Goal: Use online tool/utility: Utilize a website feature to perform a specific function

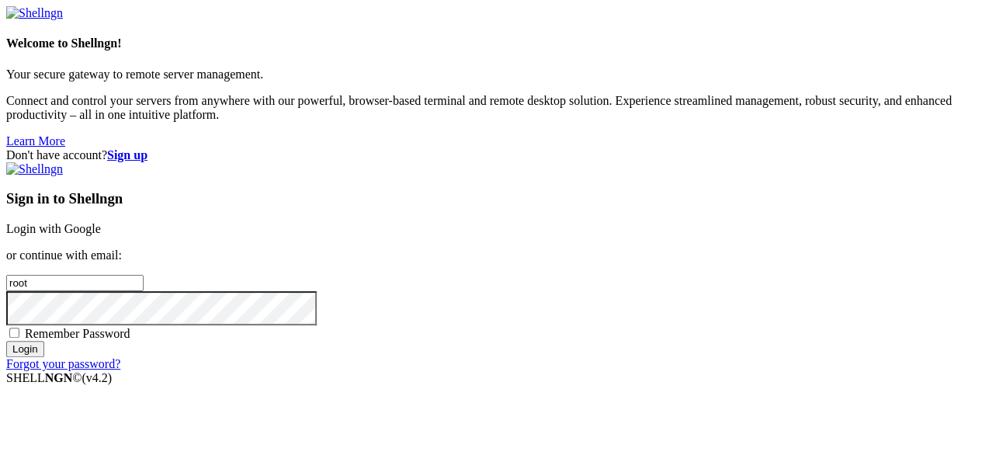
drag, startPoint x: 614, startPoint y: 172, endPoint x: 614, endPoint y: 147, distance: 24.8
click at [614, 167] on div "Sign in to Shellngn Login with Google or continue with email: root Remember Pas…" at bounding box center [494, 266] width 976 height 209
click at [101, 222] on link "Login with Google" at bounding box center [53, 228] width 95 height 13
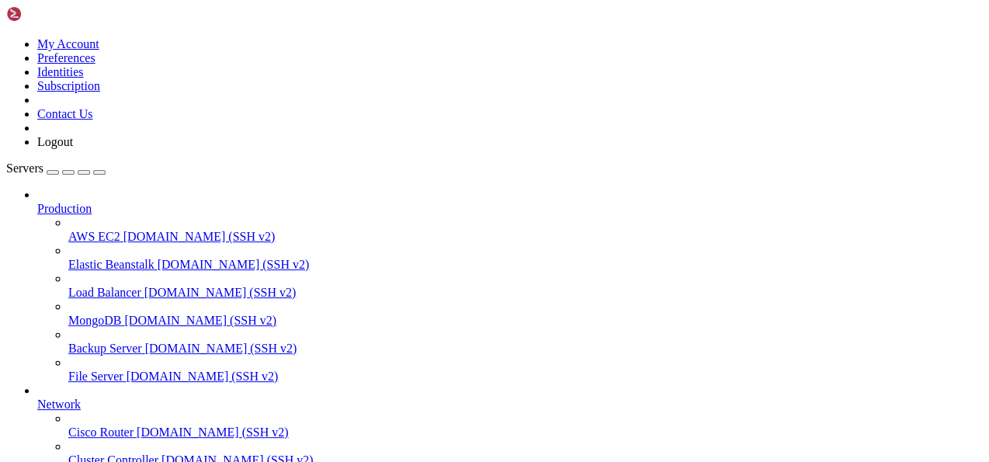
scroll to position [164, 0]
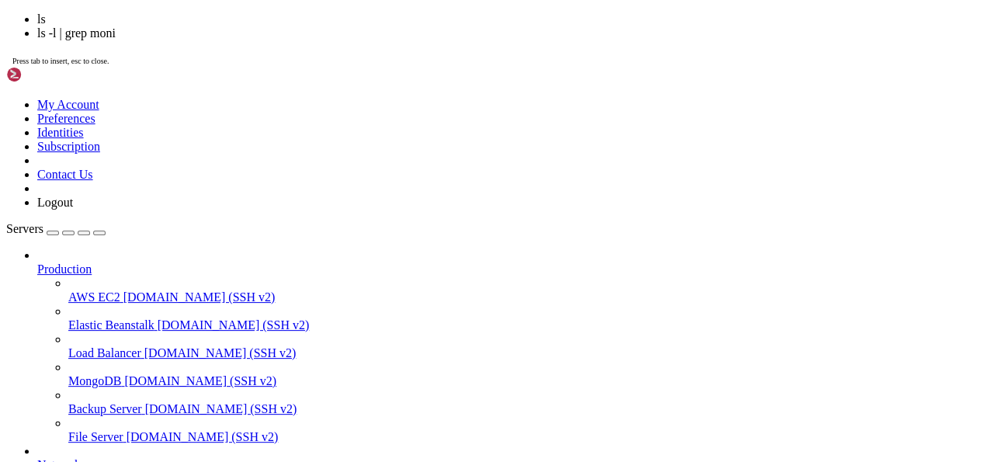
scroll to position [79, 0]
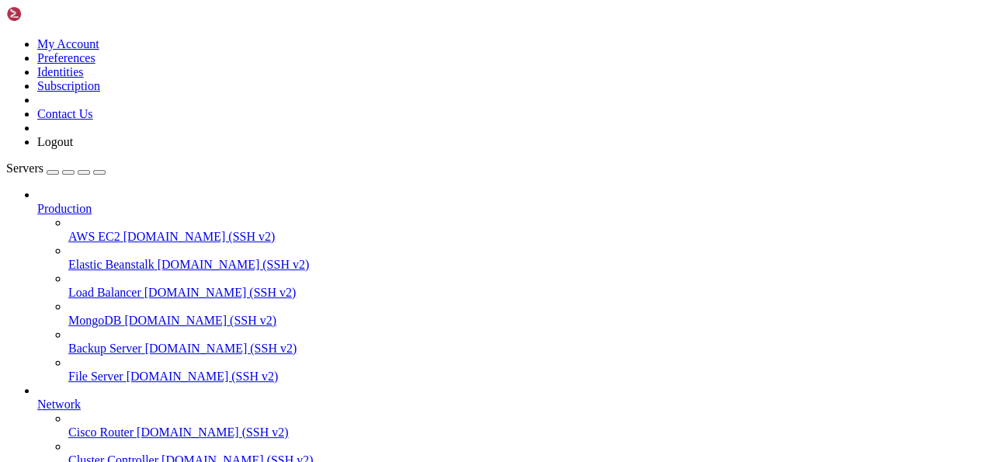
drag, startPoint x: 13, startPoint y: 1022, endPoint x: 303, endPoint y: 1228, distance: 355.8
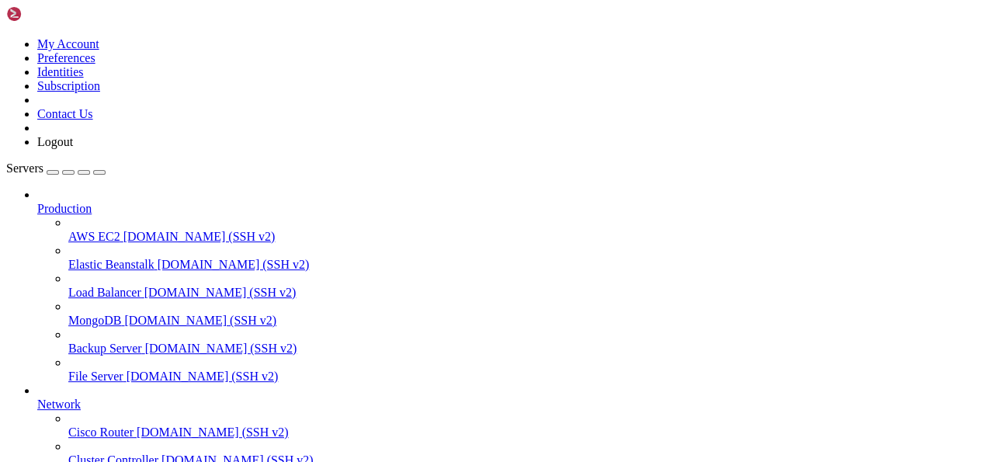
drag, startPoint x: 140, startPoint y: 1138, endPoint x: 508, endPoint y: 1130, distance: 368.0
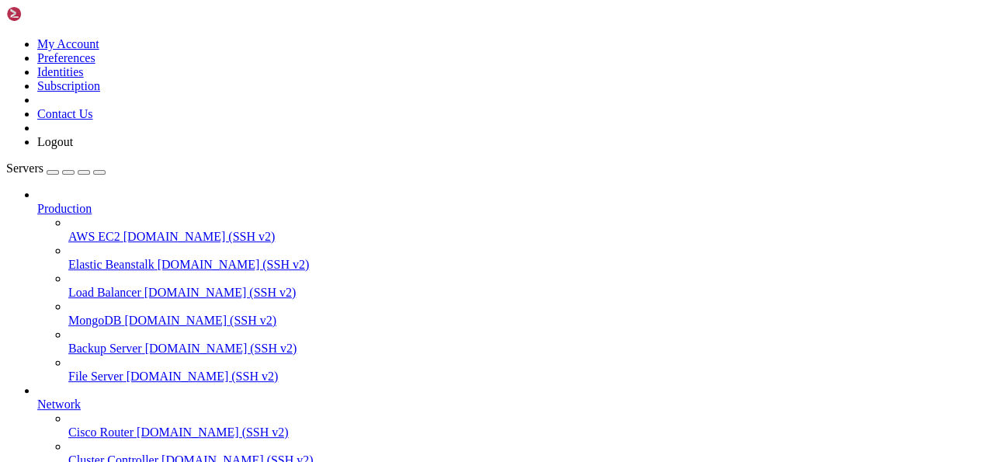
drag, startPoint x: 13, startPoint y: 878, endPoint x: 296, endPoint y: 1226, distance: 448.5
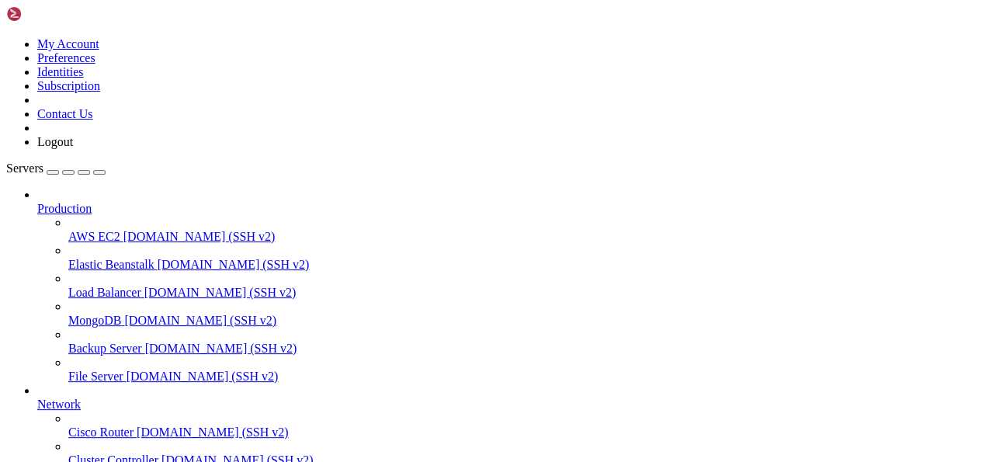
drag, startPoint x: 16, startPoint y: 1048, endPoint x: 46, endPoint y: 1076, distance: 41.2
drag, startPoint x: 10, startPoint y: 1047, endPoint x: 147, endPoint y: 1183, distance: 193.2
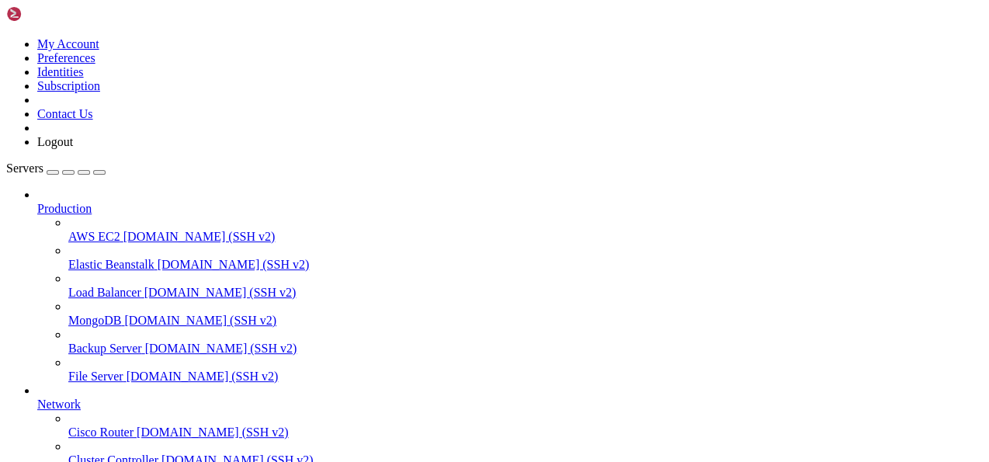
drag, startPoint x: 12, startPoint y: 1049, endPoint x: 383, endPoint y: 1223, distance: 410.1
copy div "version: '3.8' version : '3.8' networks : monitoring : driver : bridge volumes …"
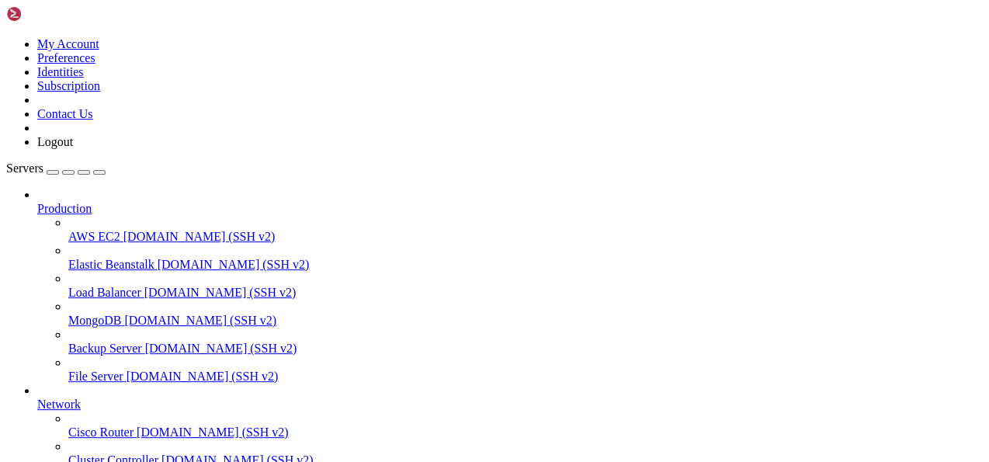
scroll to position [186, 0]
drag, startPoint x: 253, startPoint y: 1139, endPoint x: 380, endPoint y: 1138, distance: 126.5
copy x-row "docker-compose.yaml"
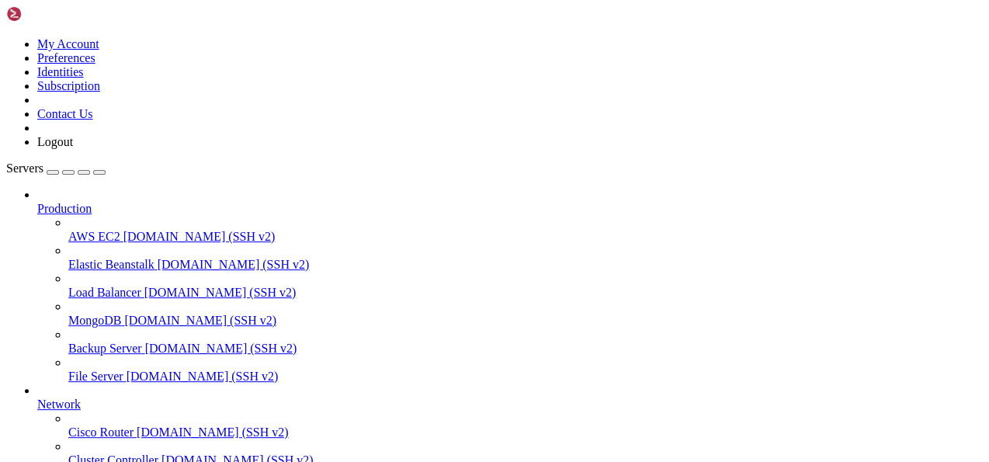
drag, startPoint x: 12, startPoint y: 967, endPoint x: 92, endPoint y: 1093, distance: 149.0
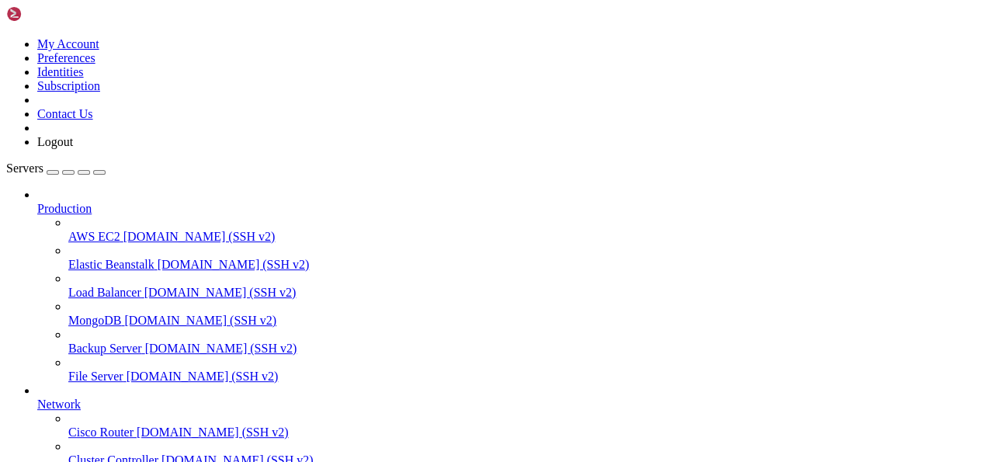
drag, startPoint x: 12, startPoint y: 966, endPoint x: 293, endPoint y: 1231, distance: 386.0
copy div "version: '3.8' - /proc:/host/proc:ro - /sys:/host/sys:ro - /:/rootfs:ro command…"
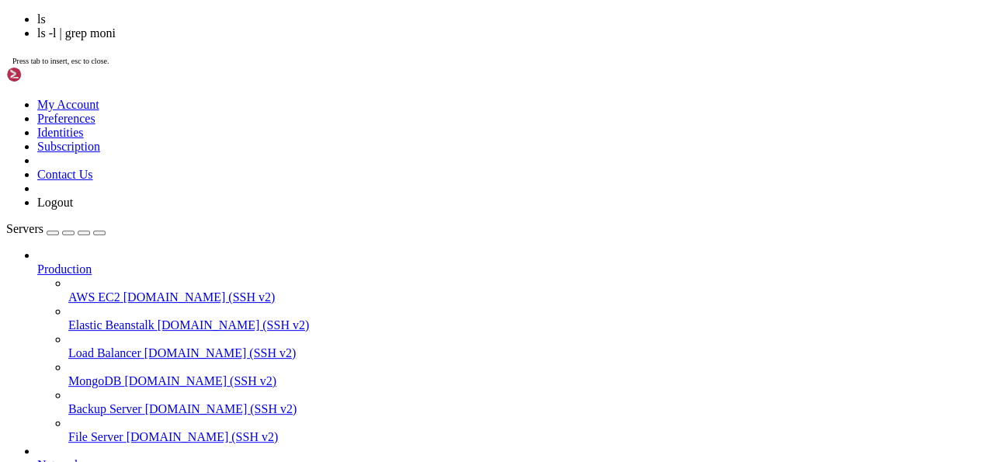
scroll to position [751, 0]
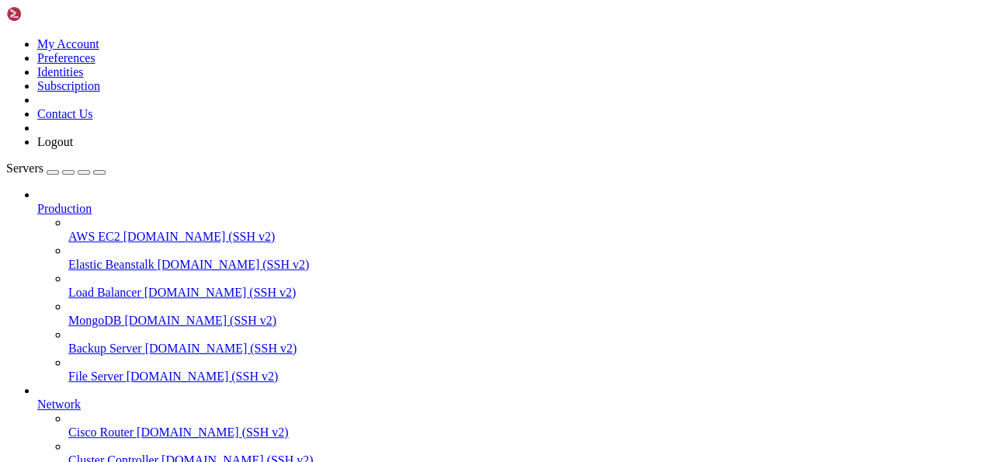
drag, startPoint x: 230, startPoint y: 1234, endPoint x: 319, endPoint y: 1235, distance: 89.3
copy x-row "prometheus.yml"
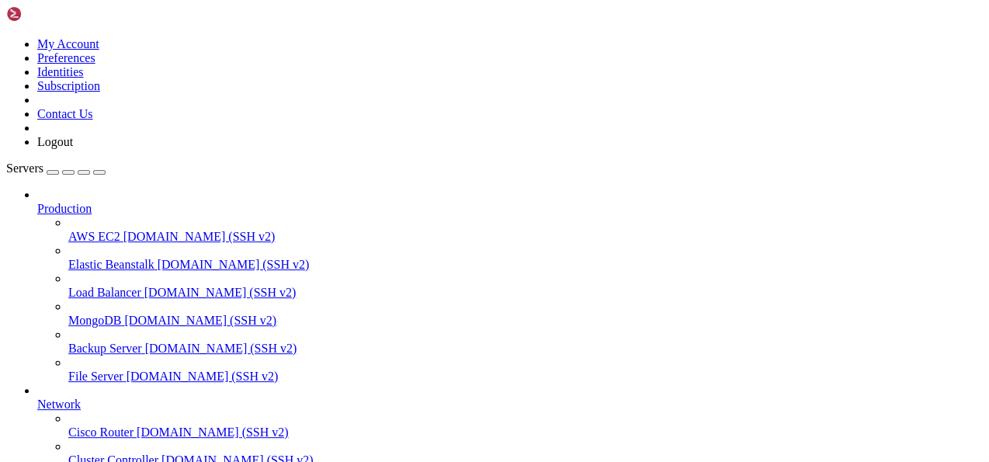
drag, startPoint x: 16, startPoint y: 1140, endPoint x: 265, endPoint y: 1216, distance: 260.5
copy div "lobal: scrape_interval: 10s scrape_configs: - job_name: 'node' static_configs: …"
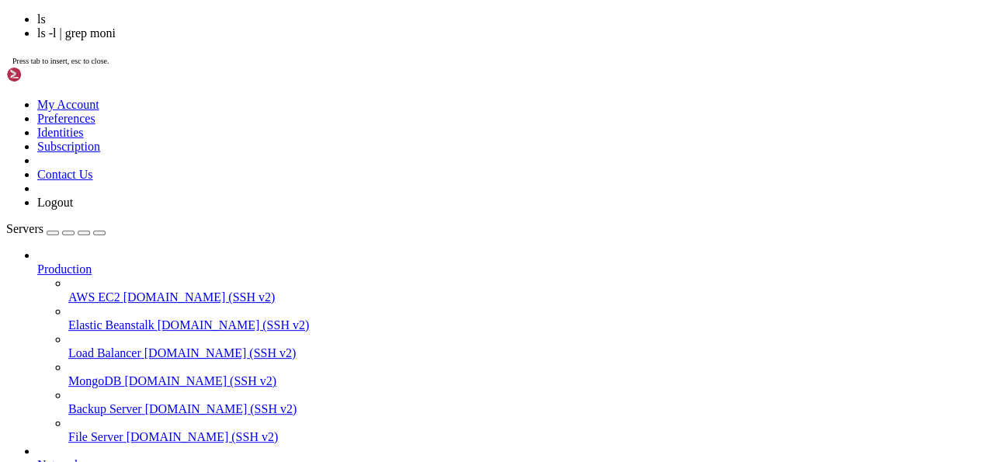
scroll to position [1148, 0]
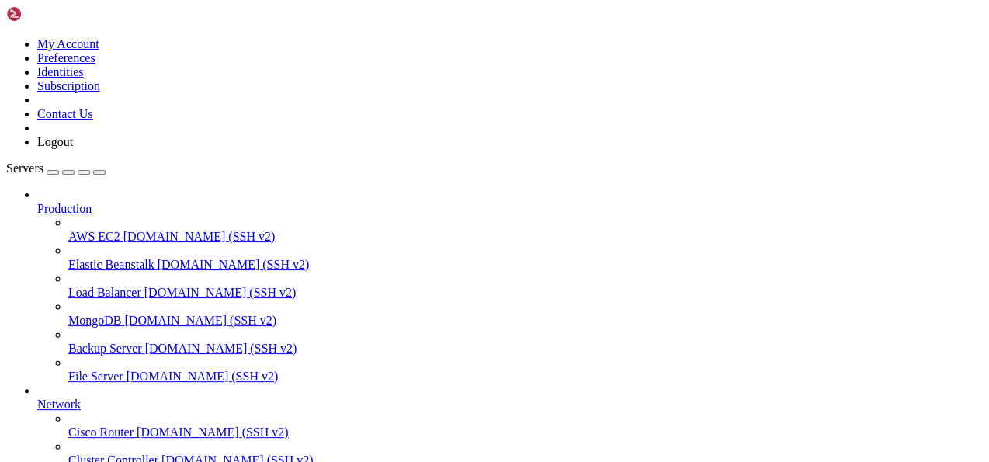
drag, startPoint x: 151, startPoint y: 1231, endPoint x: 212, endPoint y: 1231, distance: 60.5
copy span "[DOMAIN_NAME]"
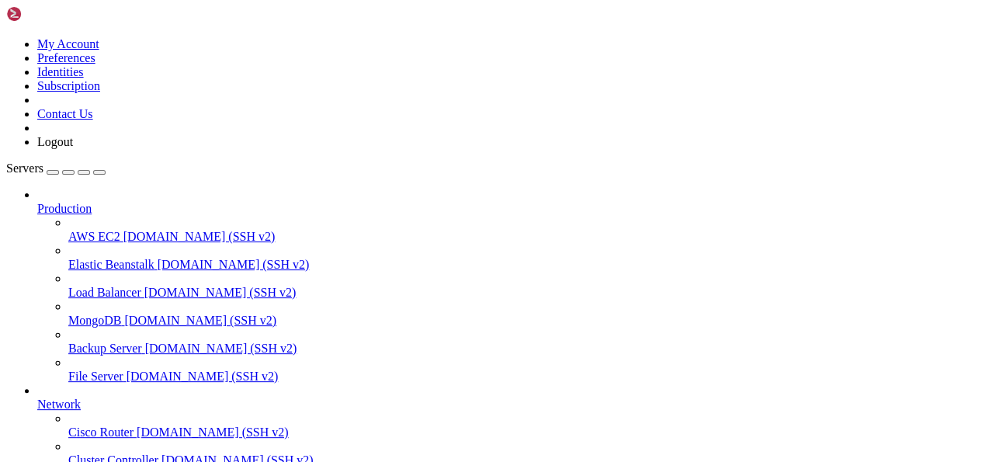
drag, startPoint x: 13, startPoint y: 1219, endPoint x: 685, endPoint y: 1217, distance: 672.2
copy x-row "docker run -d --name=grafana --restart=always --network=grafana_monitoring -p 3…"
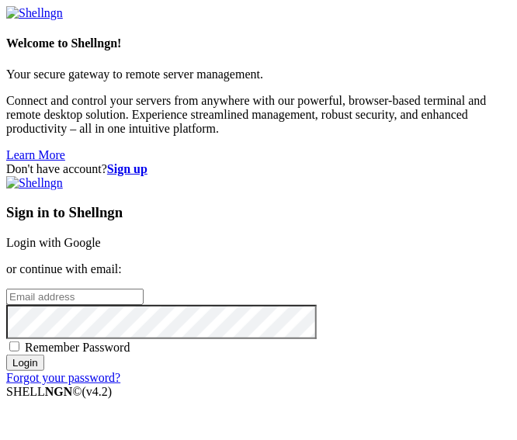
type input "root"
click at [44, 366] on input "Login" at bounding box center [25, 363] width 38 height 16
click at [101, 236] on link "Login with Google" at bounding box center [53, 242] width 95 height 13
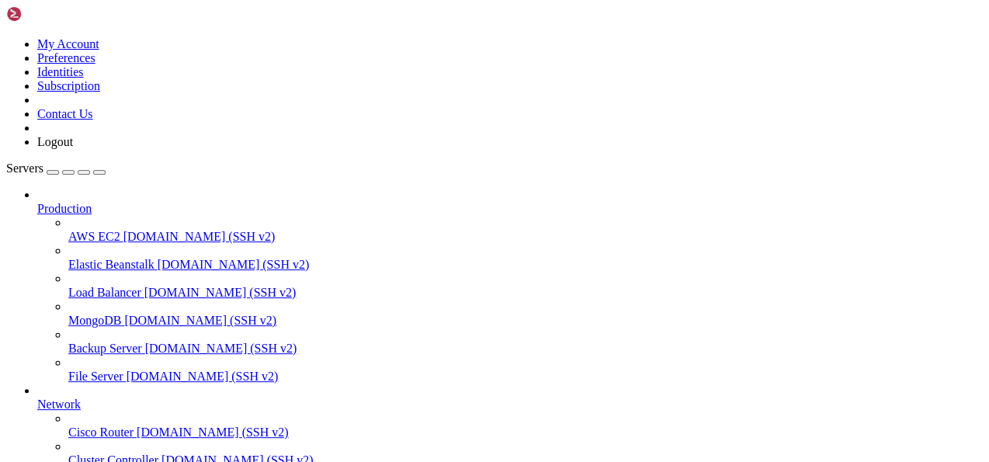
scroll to position [164, 0]
